Goal: Task Accomplishment & Management: Use online tool/utility

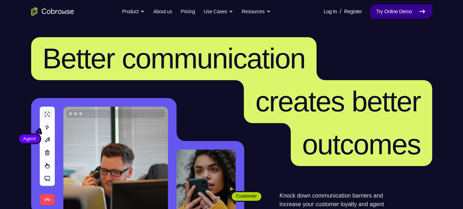
click at [406, 15] on link "Try Online Demo" at bounding box center [401, 11] width 62 height 14
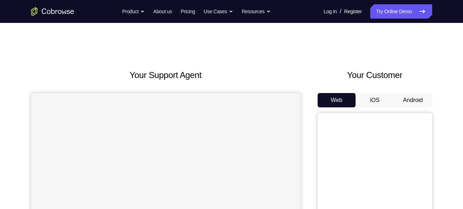
click at [407, 102] on button "Android" at bounding box center [413, 100] width 38 height 14
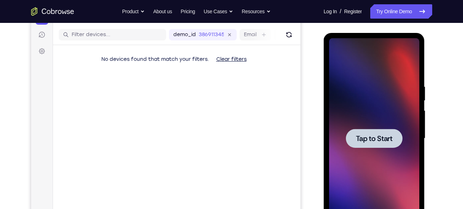
scroll to position [86, 0]
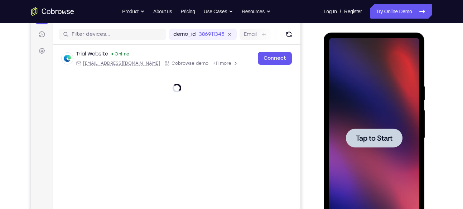
click at [383, 133] on div at bounding box center [374, 138] width 57 height 19
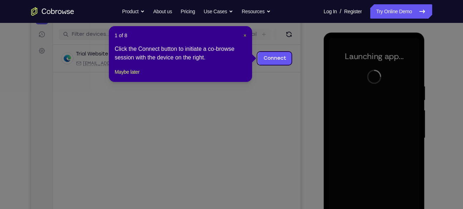
click at [244, 36] on span "×" at bounding box center [245, 36] width 3 height 6
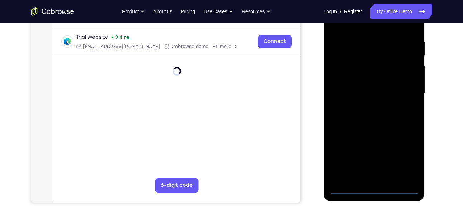
scroll to position [131, 0]
click at [372, 188] on div at bounding box center [374, 93] width 90 height 201
click at [407, 158] on div at bounding box center [374, 93] width 90 height 201
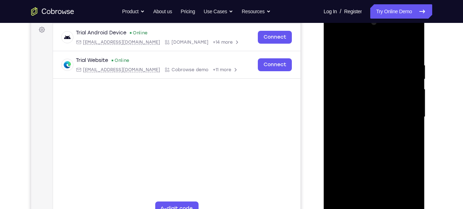
scroll to position [78, 0]
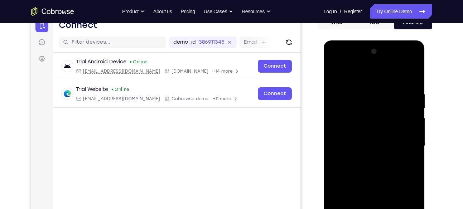
click at [335, 64] on div at bounding box center [374, 146] width 90 height 201
click at [404, 144] on div at bounding box center [374, 146] width 90 height 201
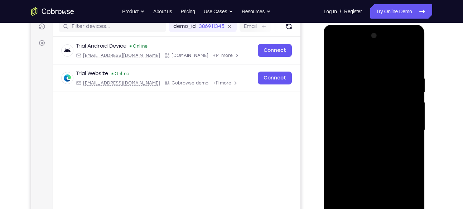
scroll to position [94, 0]
click at [367, 142] on div at bounding box center [374, 130] width 90 height 201
click at [360, 125] on div at bounding box center [374, 130] width 90 height 201
click at [364, 114] on div at bounding box center [374, 130] width 90 height 201
click at [370, 130] on div at bounding box center [374, 130] width 90 height 201
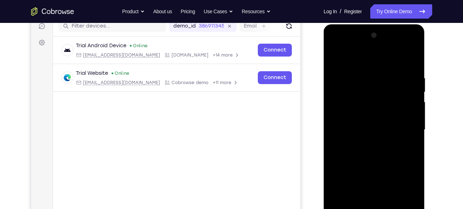
click at [373, 155] on div at bounding box center [374, 130] width 90 height 201
click at [373, 151] on div at bounding box center [374, 130] width 90 height 201
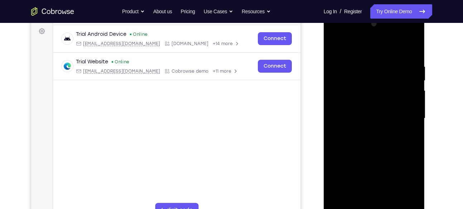
scroll to position [106, 0]
click at [414, 58] on div at bounding box center [374, 118] width 90 height 201
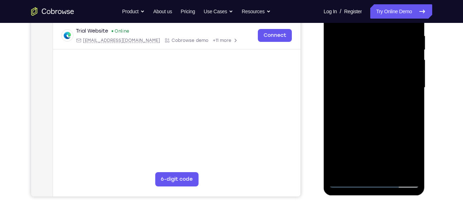
scroll to position [137, 0]
click at [391, 170] on div at bounding box center [374, 87] width 90 height 201
click at [378, 126] on div at bounding box center [374, 87] width 90 height 201
click at [398, 82] on div at bounding box center [374, 87] width 90 height 201
click at [355, 167] on div at bounding box center [374, 87] width 90 height 201
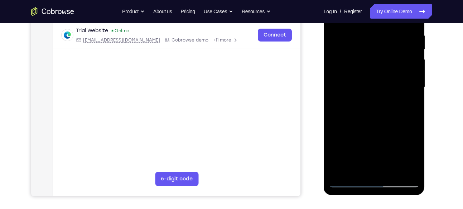
click at [408, 105] on div at bounding box center [374, 87] width 90 height 201
click at [379, 106] on div at bounding box center [374, 87] width 90 height 201
click at [409, 105] on div at bounding box center [374, 87] width 90 height 201
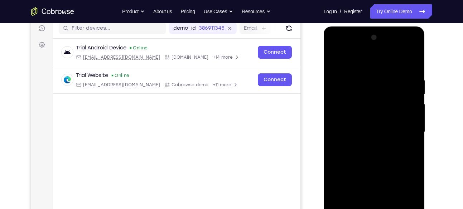
scroll to position [90, 0]
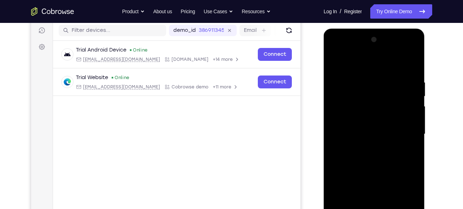
click at [335, 62] on div at bounding box center [374, 134] width 90 height 201
click at [336, 60] on div at bounding box center [374, 134] width 90 height 201
click at [409, 78] on div at bounding box center [374, 134] width 90 height 201
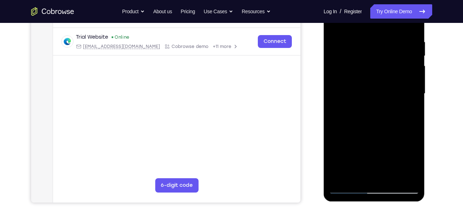
scroll to position [172, 0]
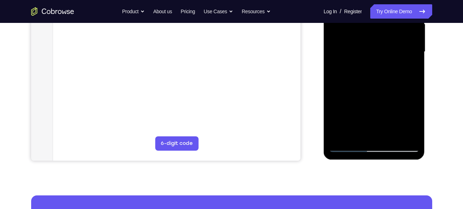
click at [404, 135] on div at bounding box center [374, 52] width 90 height 201
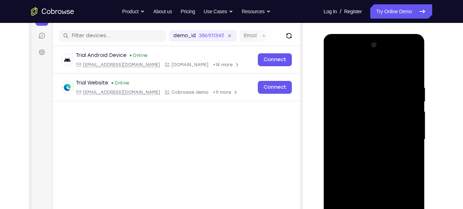
scroll to position [84, 0]
click at [412, 70] on div at bounding box center [374, 140] width 90 height 201
click at [414, 68] on div at bounding box center [374, 140] width 90 height 201
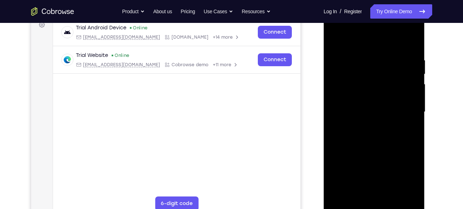
scroll to position [113, 0]
click at [388, 57] on div at bounding box center [374, 111] width 90 height 201
click at [343, 51] on div at bounding box center [374, 111] width 90 height 201
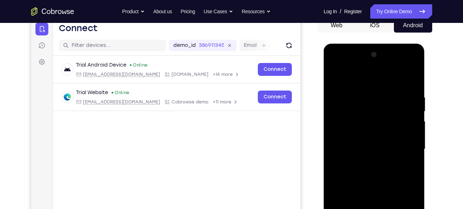
scroll to position [75, 0]
click at [334, 74] on div at bounding box center [374, 149] width 90 height 201
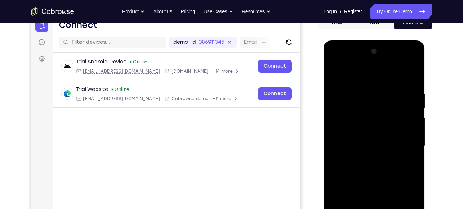
scroll to position [98, 0]
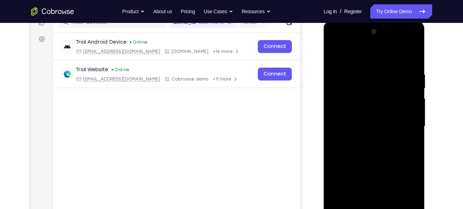
click at [384, 67] on div at bounding box center [374, 126] width 90 height 201
click at [405, 66] on div at bounding box center [374, 126] width 90 height 201
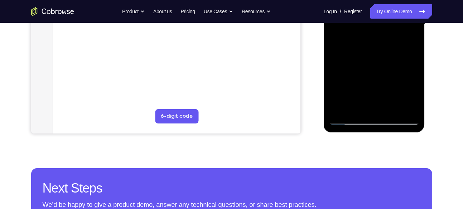
scroll to position [200, 0]
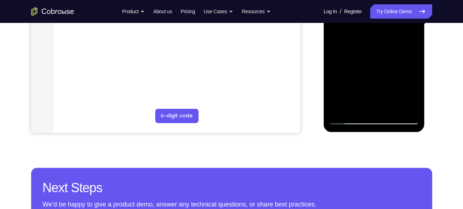
click at [391, 109] on div at bounding box center [374, 24] width 90 height 201
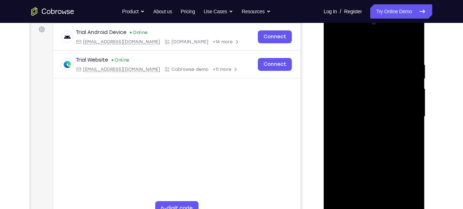
scroll to position [107, 0]
